Goal: Task Accomplishment & Management: Complete application form

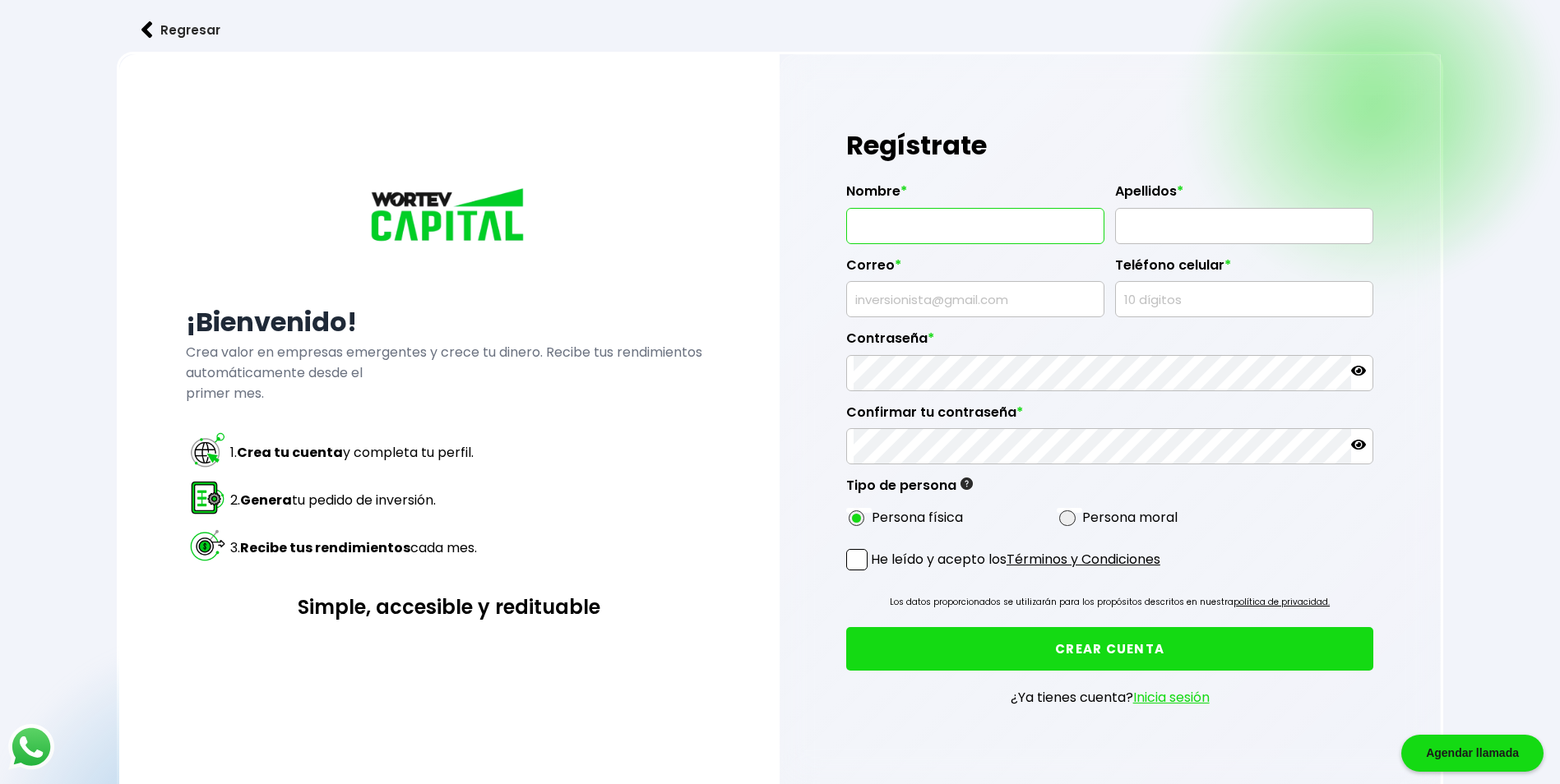
click at [868, 225] on input "text" at bounding box center [975, 226] width 243 height 34
type input "SERGIO CARLOS"
type input "JUÁREZ SORIA"
type input "[EMAIL_ADDRESS][DOMAIN_NAME]"
type input "5544496382"
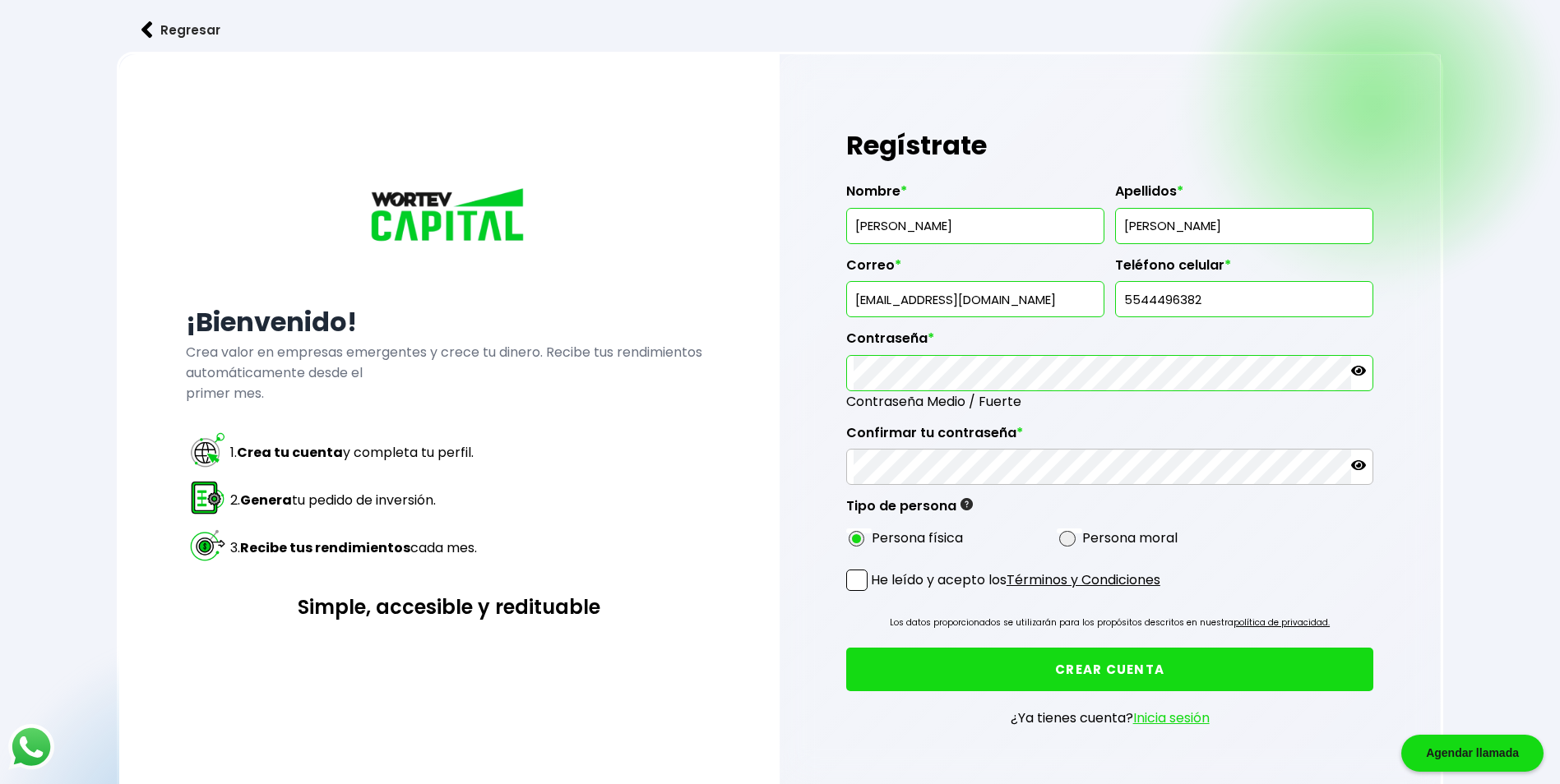
click at [817, 374] on div "Regístrate Nombre * SERGIO CARLOS Apellidos * JUÁREZ SORIA Correo * sergiojuare…" at bounding box center [1110, 438] width 662 height 767
click at [860, 577] on span at bounding box center [856, 580] width 22 height 22
click at [874, 593] on input "He leído y acepto los Términos y Condiciones" at bounding box center [874, 593] width 0 height 0
click at [1118, 665] on button "CREAR CUENTA" at bounding box center [1110, 670] width 528 height 44
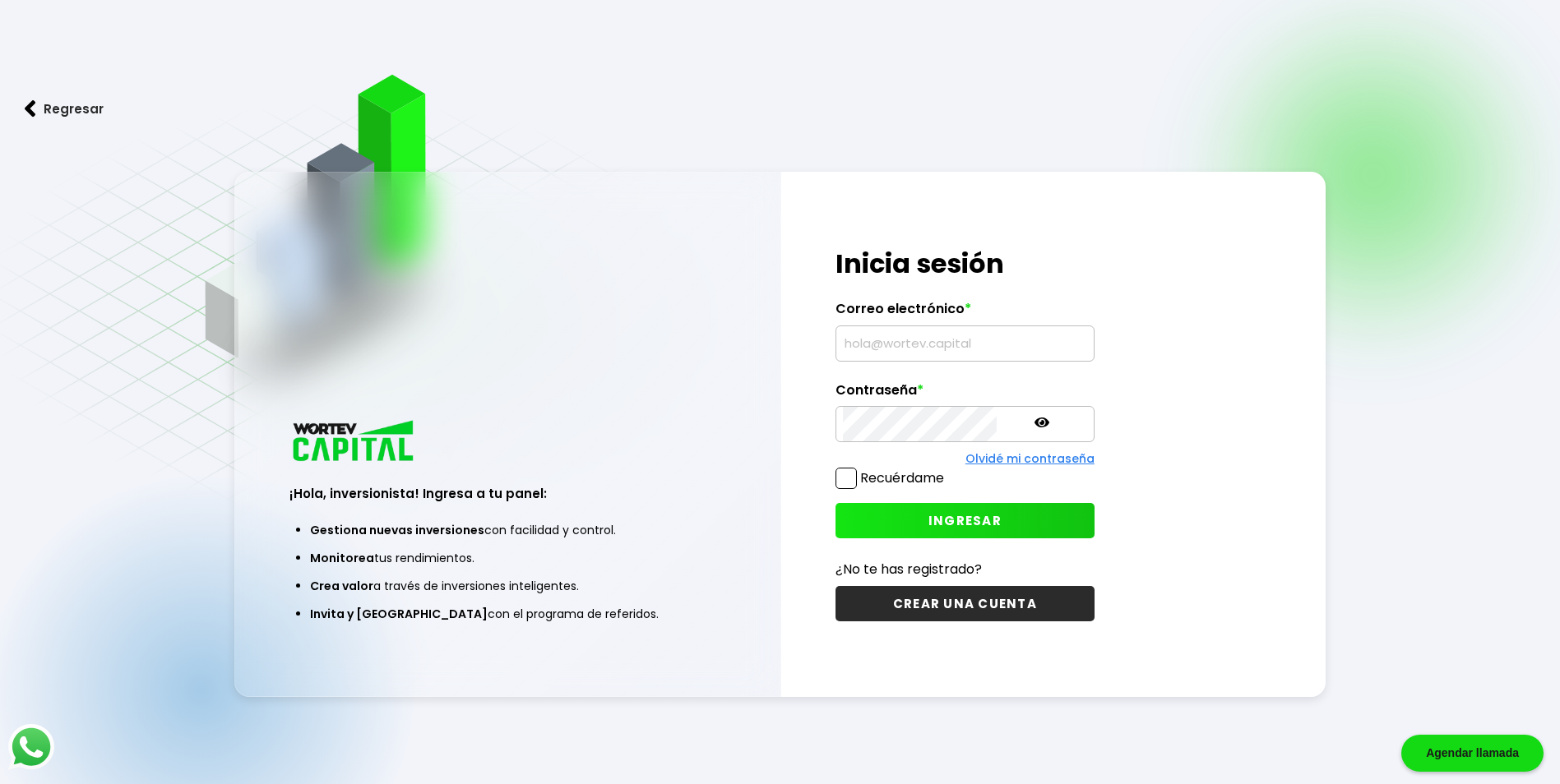
click at [868, 340] on input "text" at bounding box center [965, 344] width 244 height 34
type input "[EMAIL_ADDRESS][DOMAIN_NAME]"
click at [1035, 420] on icon at bounding box center [1043, 423] width 15 height 15
click at [1035, 421] on icon at bounding box center [1043, 423] width 15 height 15
click at [849, 479] on span at bounding box center [846, 478] width 22 height 22
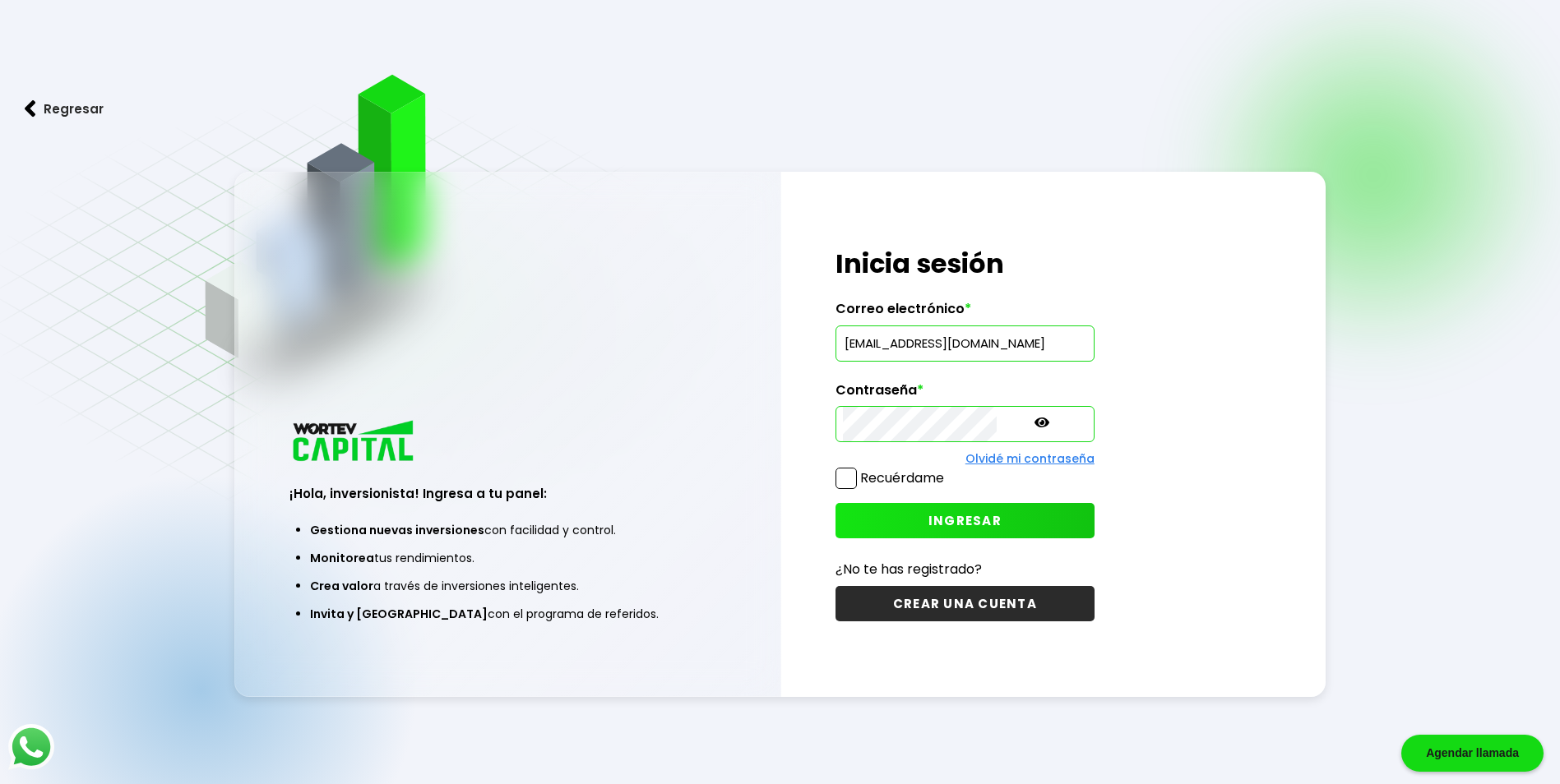
click at [948, 471] on input "Recuérdame" at bounding box center [948, 471] width 0 height 0
click at [929, 520] on span "INGRESAR" at bounding box center [965, 521] width 73 height 17
